Goal: Communication & Community: Answer question/provide support

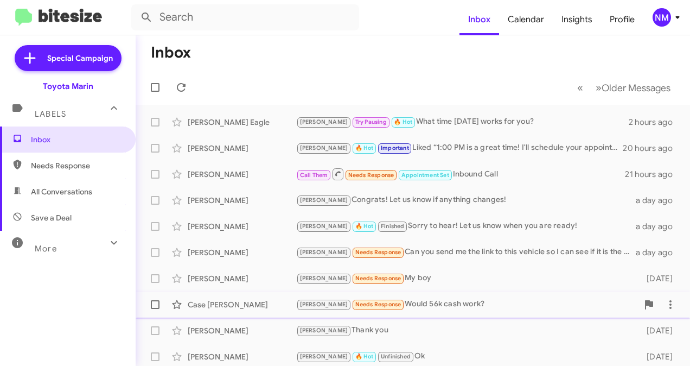
click at [385, 303] on div "[PERSON_NAME] Needs Response Would 56k cash work?" at bounding box center [467, 304] width 342 height 12
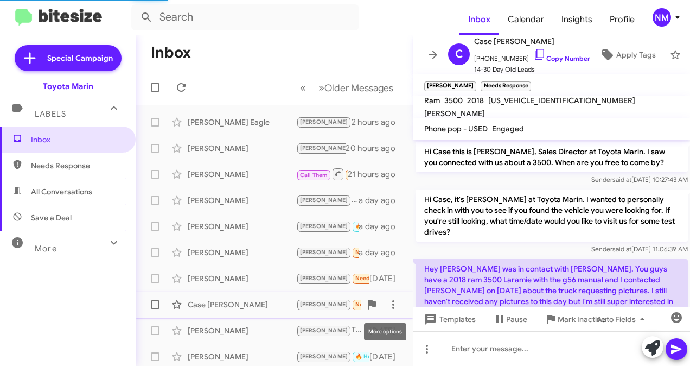
scroll to position [101, 0]
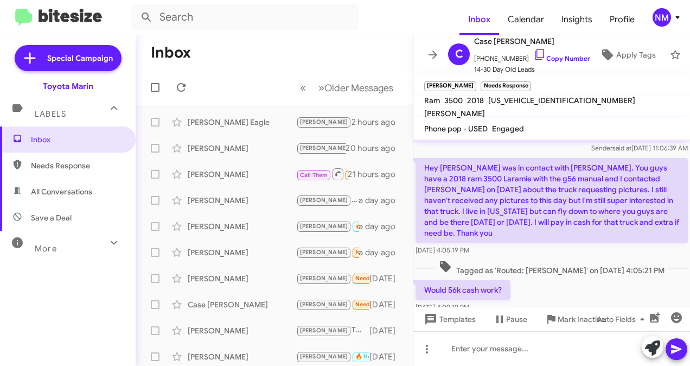
drag, startPoint x: 676, startPoint y: 243, endPoint x: 690, endPoint y: 243, distance: 14.1
click at [689, 243] on html "Inbox Calendar Insights Profile NM Special Campaign Toyota Marin Labels Inbox N…" at bounding box center [345, 183] width 690 height 366
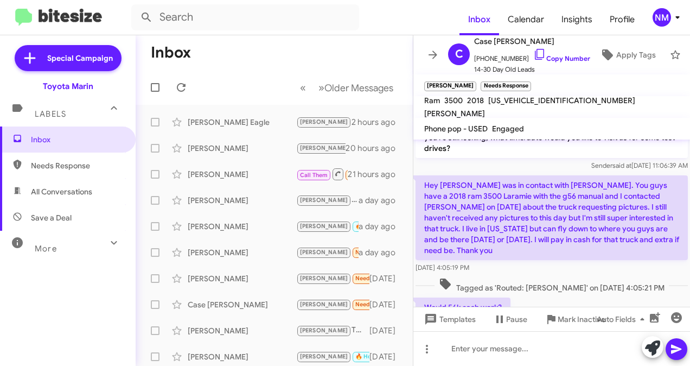
scroll to position [123, 0]
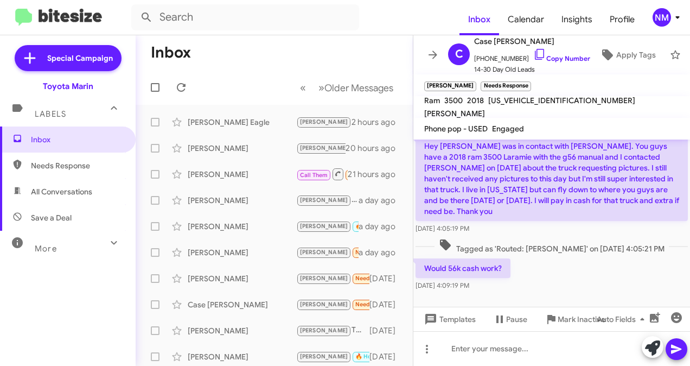
click at [551, 105] on span "[US_VEHICLE_IDENTIFICATION_NUMBER]" at bounding box center [561, 100] width 147 height 10
copy span "[US_VEHICLE_IDENTIFICATION_NUMBER]"
click at [533, 50] on icon at bounding box center [539, 54] width 13 height 13
copy span "[US_VEHICLE_IDENTIFICATION_NUMBER]"
